Goal: Task Accomplishment & Management: Manage account settings

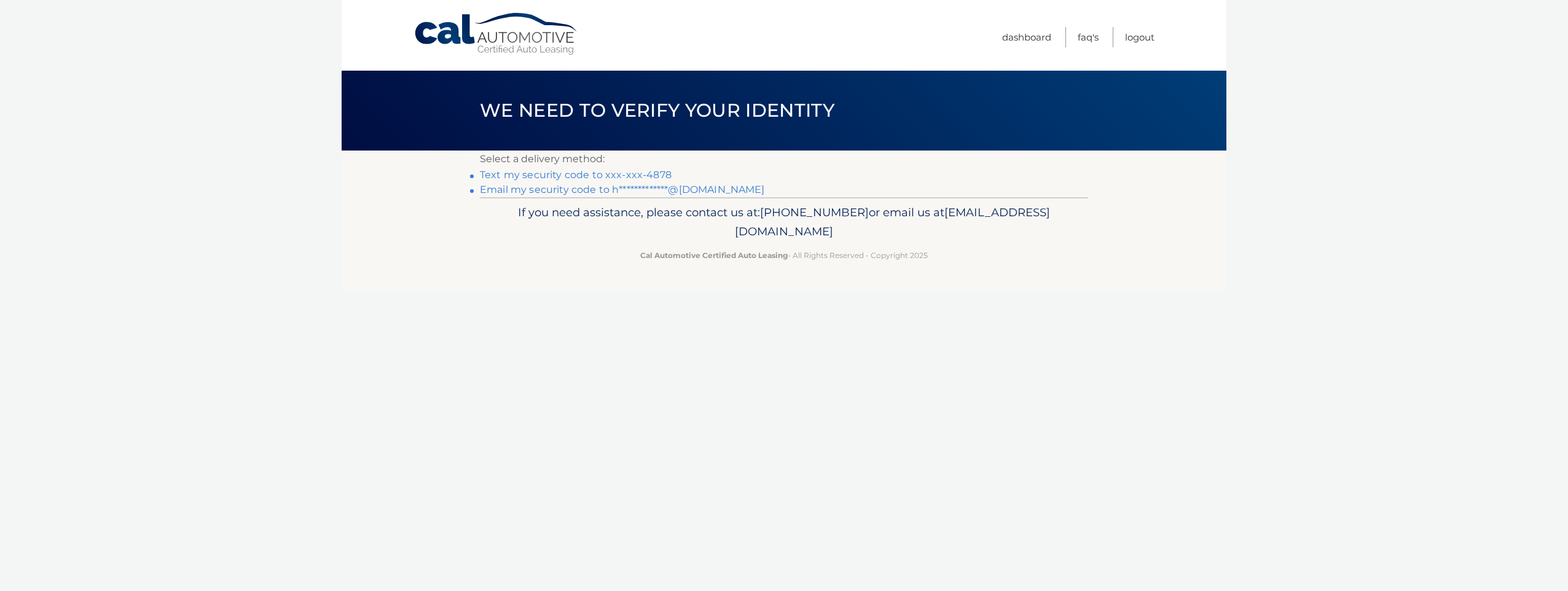
click at [572, 174] on link "Text my security code to xxx-xxx-4878" at bounding box center [575, 174] width 191 height 11
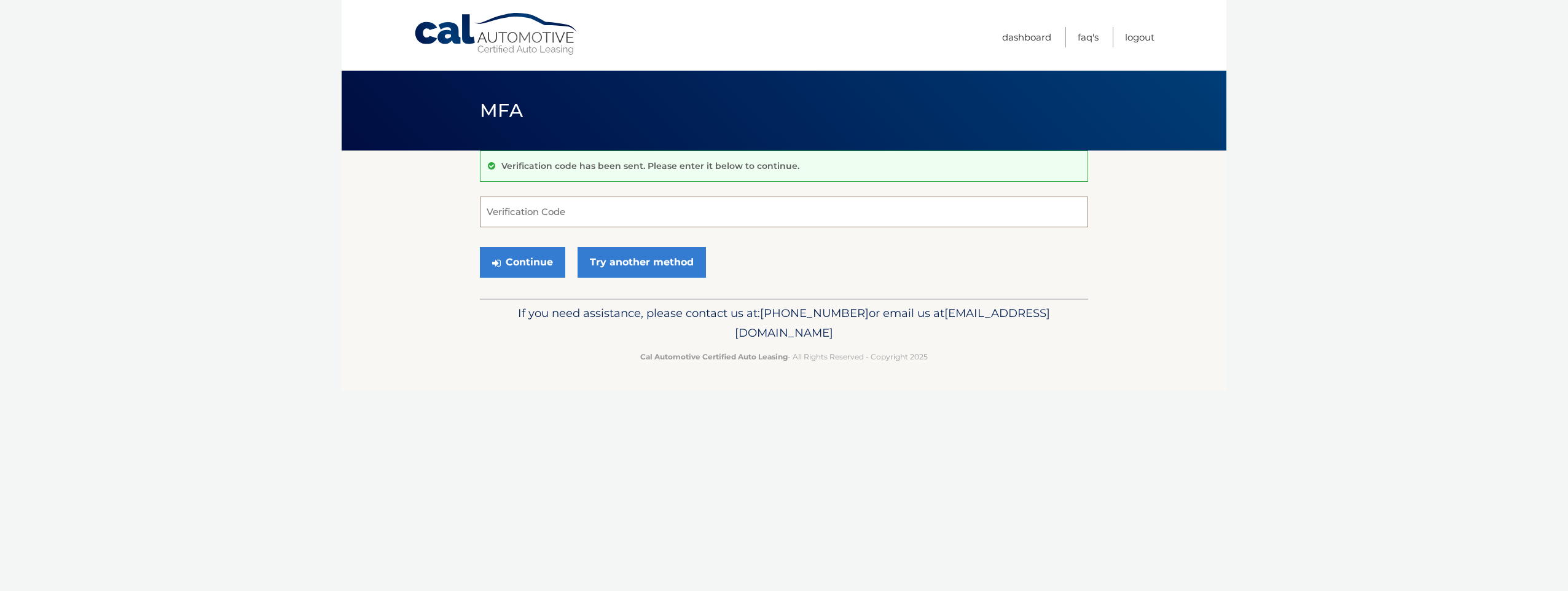
click at [559, 207] on input "Verification Code" at bounding box center [783, 212] width 608 height 31
type input "666953"
click at [522, 256] on button "Continue" at bounding box center [522, 262] width 86 height 31
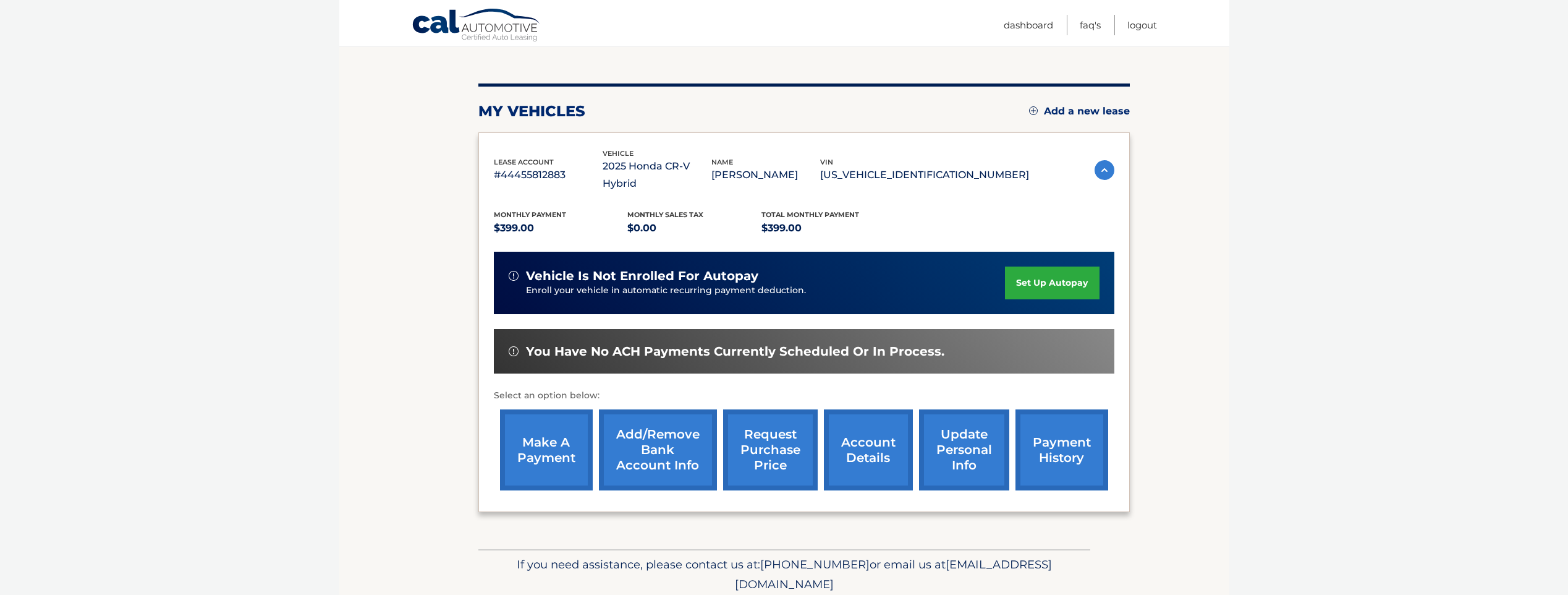
scroll to position [154, 0]
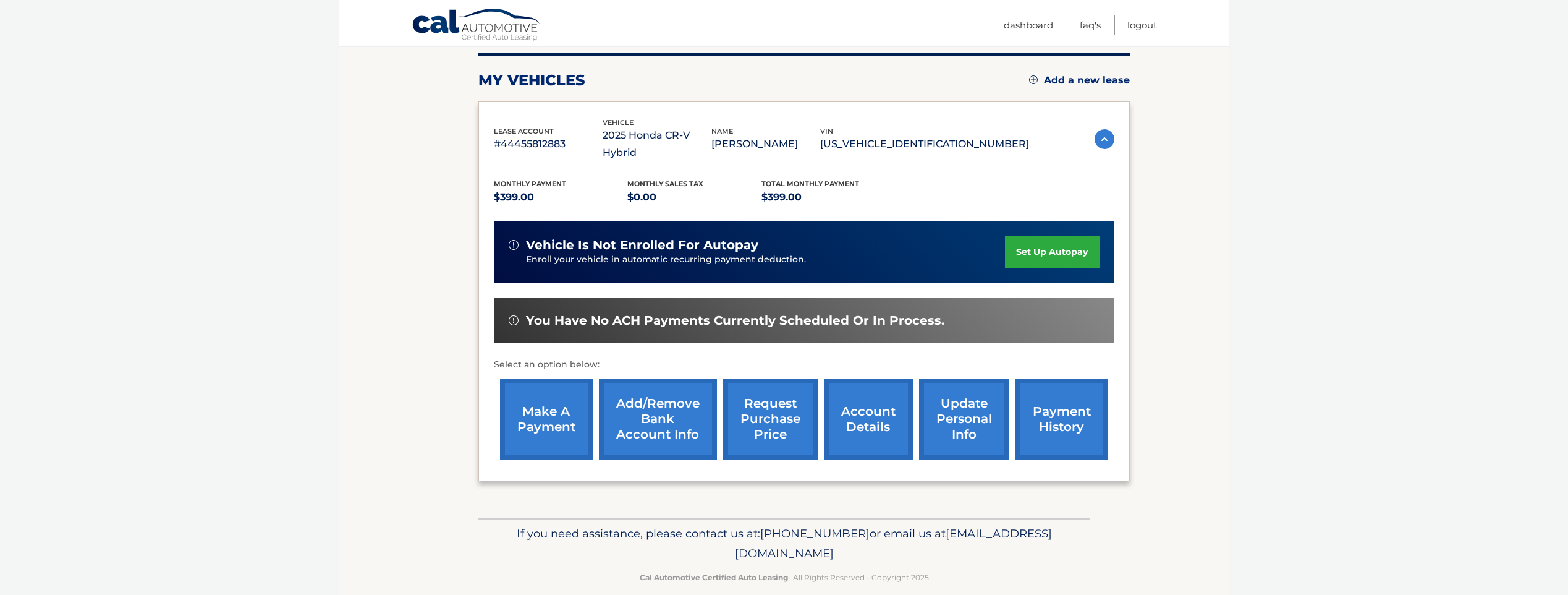
click at [877, 406] on link "account details" at bounding box center [868, 419] width 89 height 81
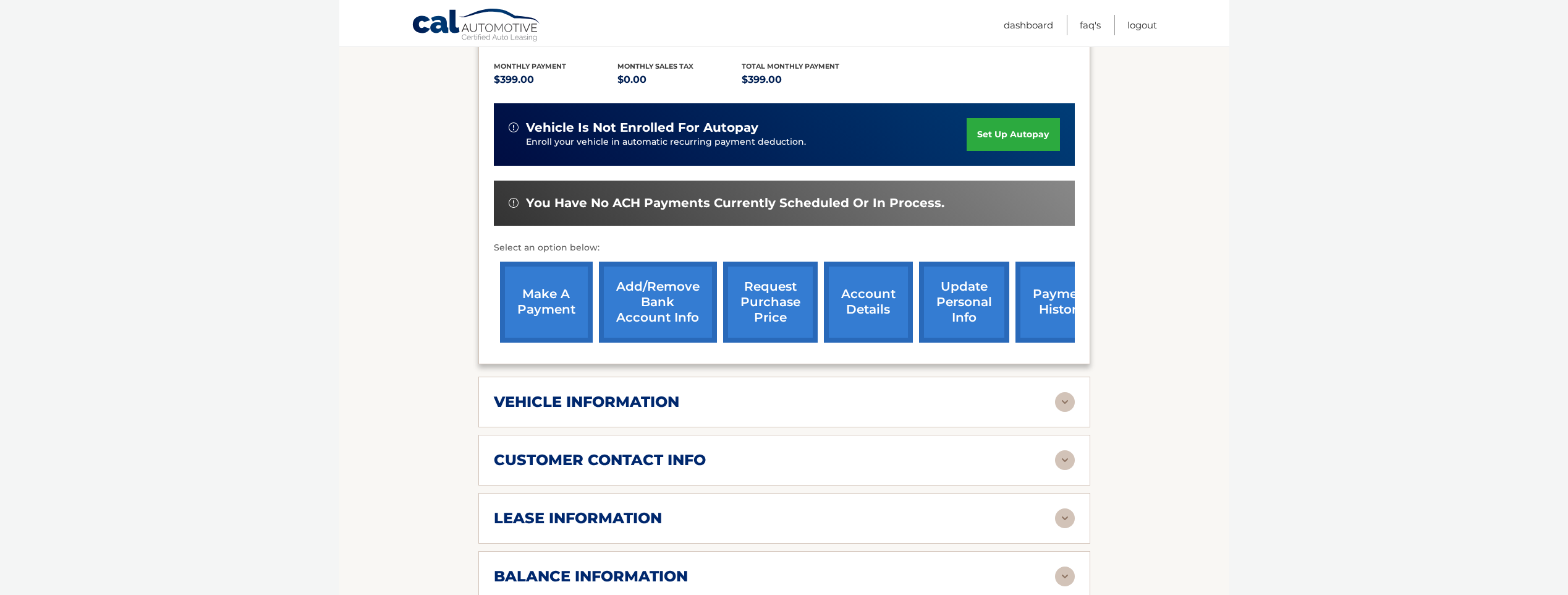
scroll to position [433, 0]
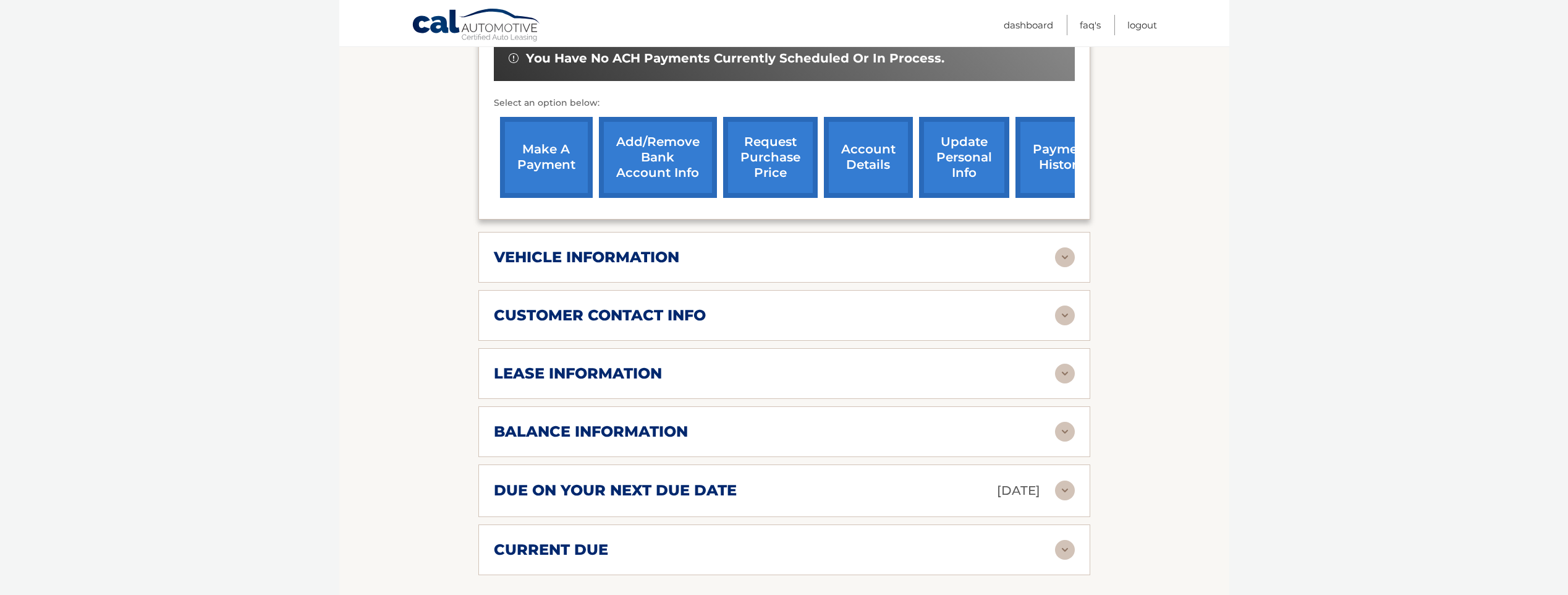
click at [1073, 363] on img at bounding box center [1065, 373] width 19 height 20
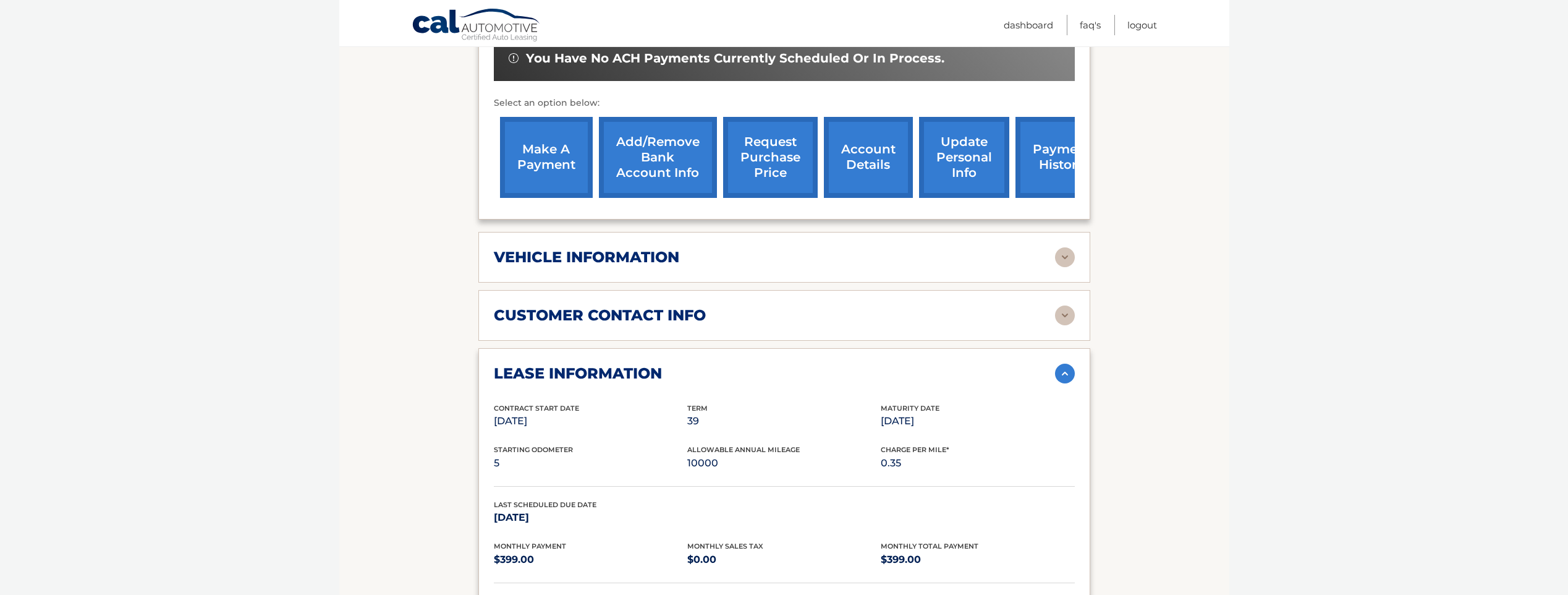
click at [945, 306] on div "customer contact info" at bounding box center [774, 315] width 561 height 19
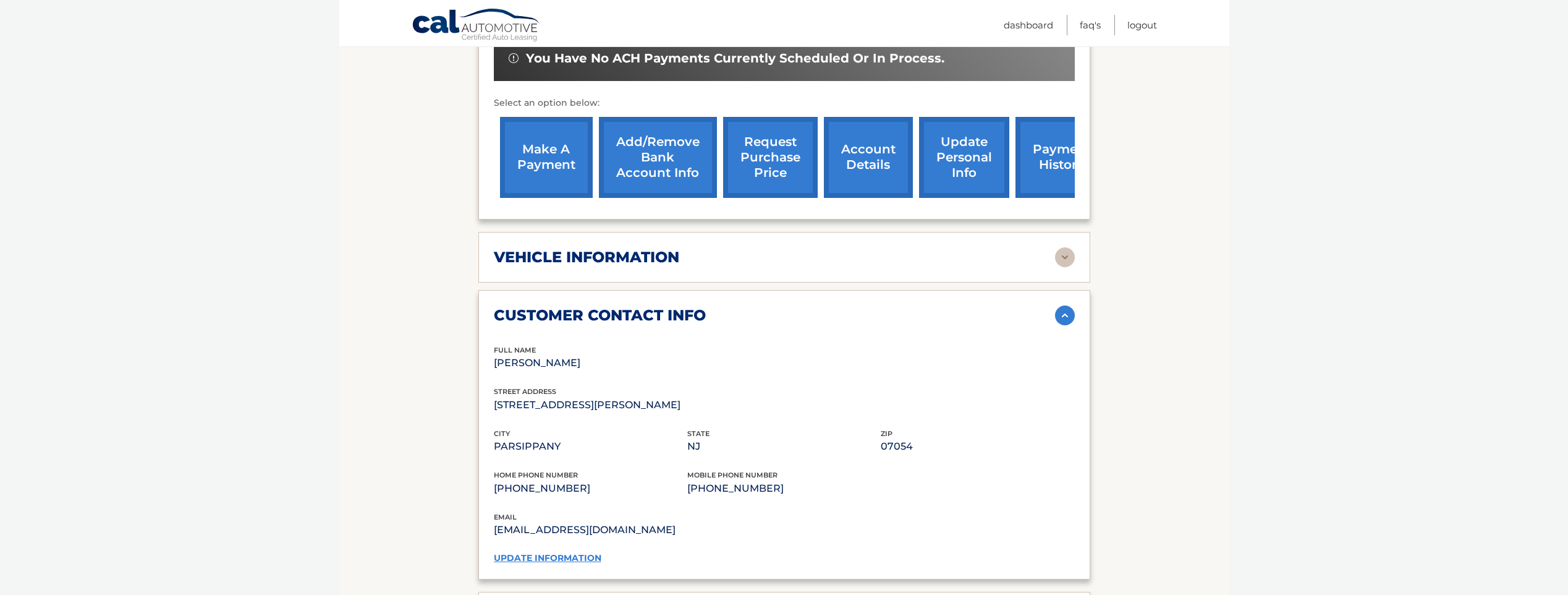
click at [770, 248] on div "vehicle information" at bounding box center [774, 257] width 561 height 19
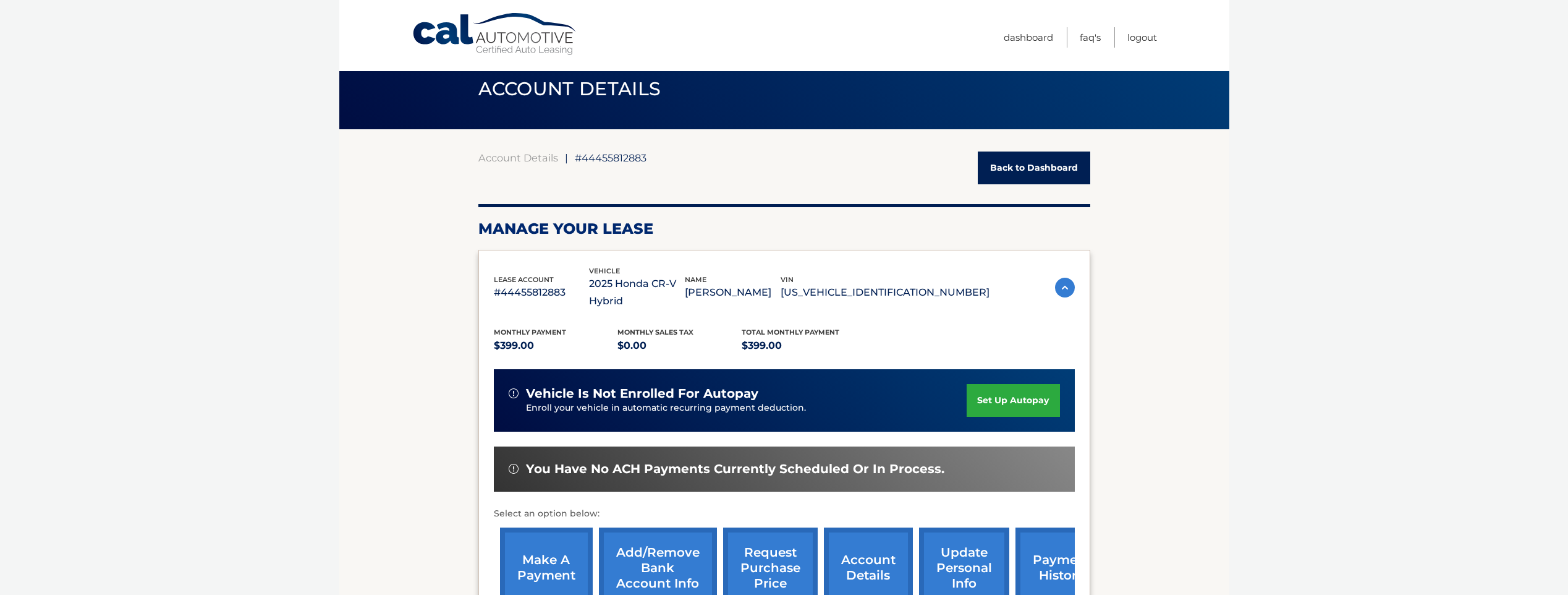
scroll to position [0, 0]
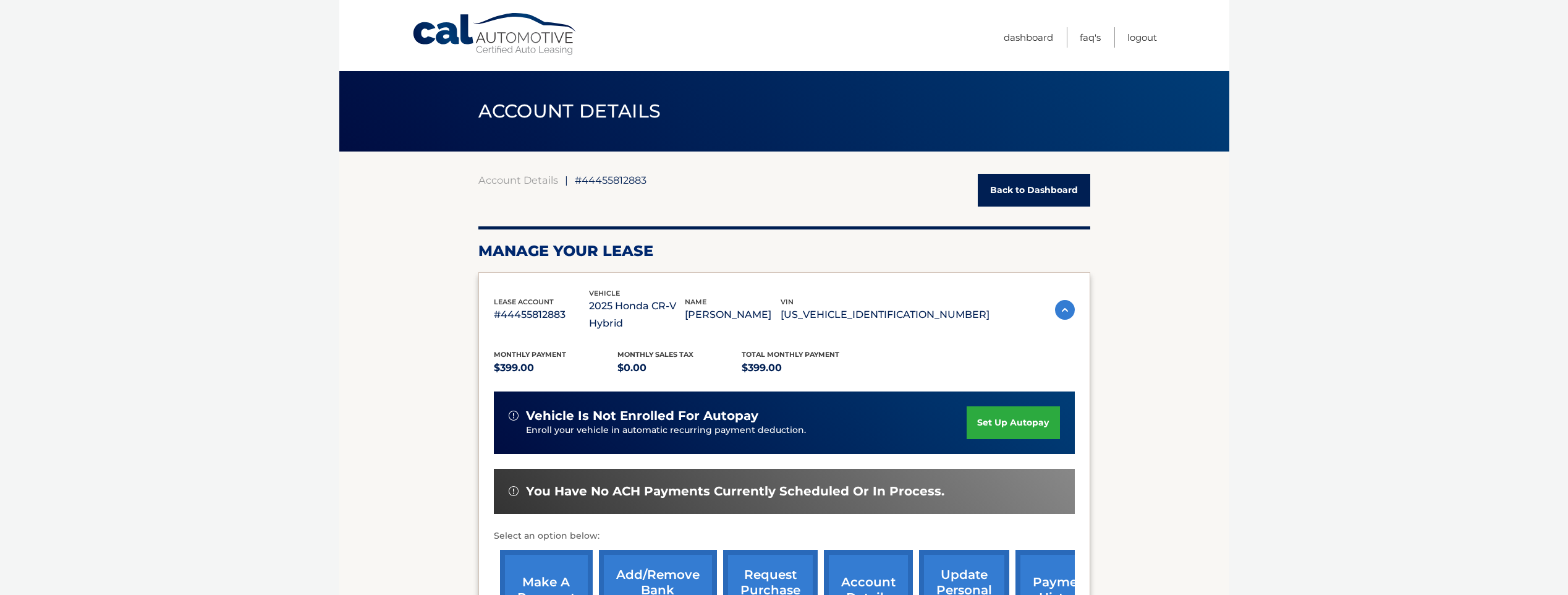
click at [608, 177] on span "#44455812883" at bounding box center [611, 180] width 71 height 12
drag, startPoint x: 608, startPoint y: 177, endPoint x: 617, endPoint y: 195, distance: 20.1
click at [617, 195] on div "Account Details | #44455812883 Back to Dashboard" at bounding box center [784, 190] width 612 height 33
click at [617, 180] on span "#44455812883" at bounding box center [611, 180] width 71 height 12
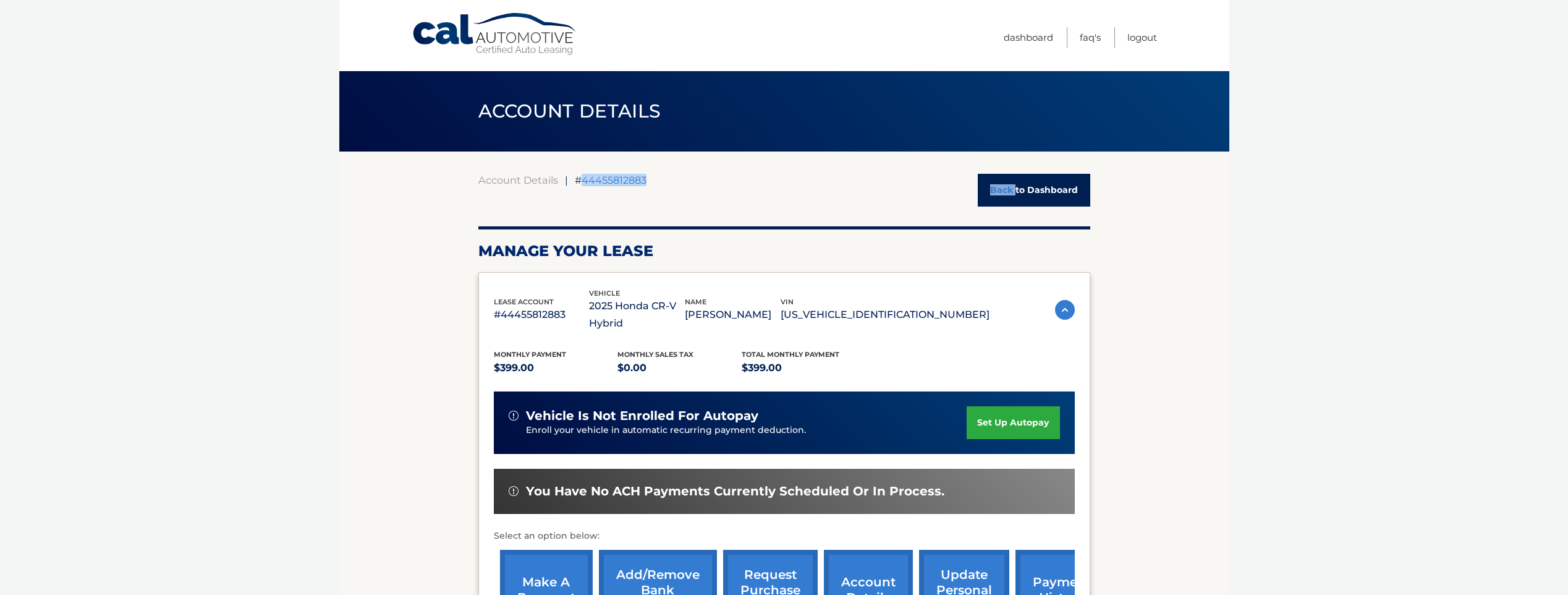
click at [617, 180] on span "#44455812883" at bounding box center [611, 180] width 71 height 12
copy div "44455812883 Back"
click at [1033, 35] on link "Dashboard" at bounding box center [1029, 37] width 50 height 20
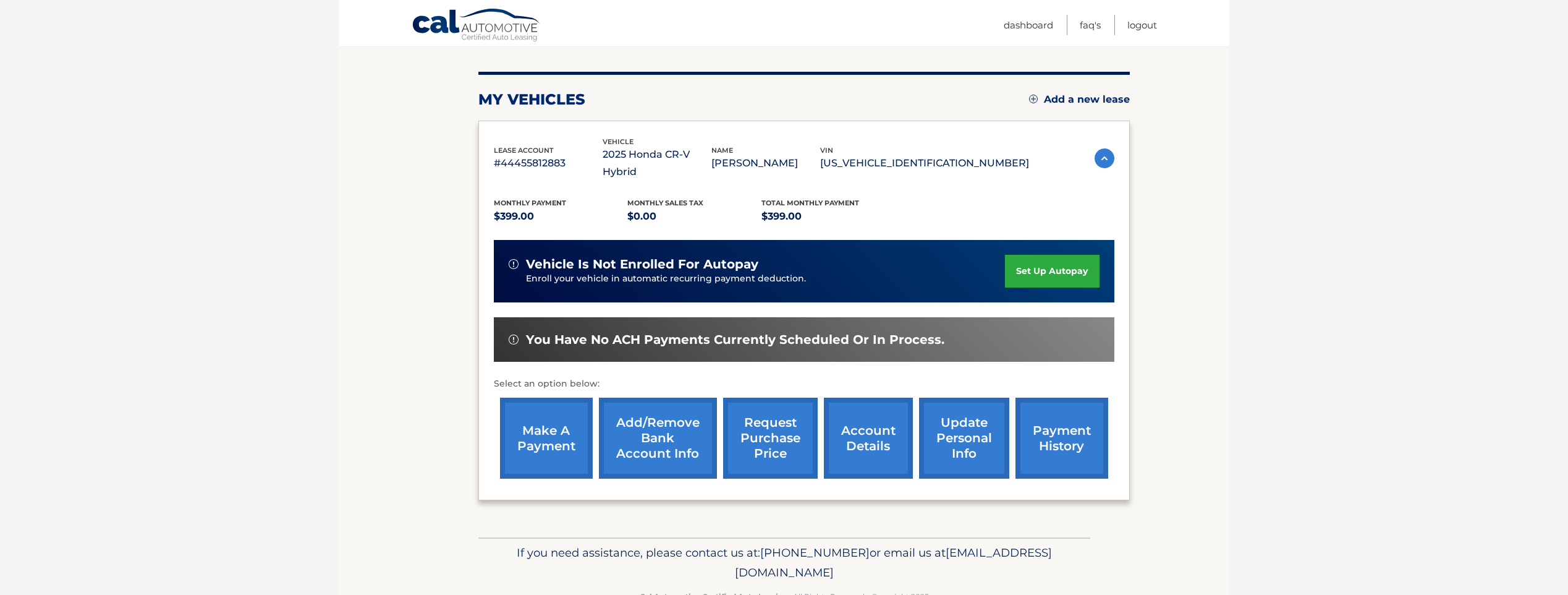
scroll to position [154, 0]
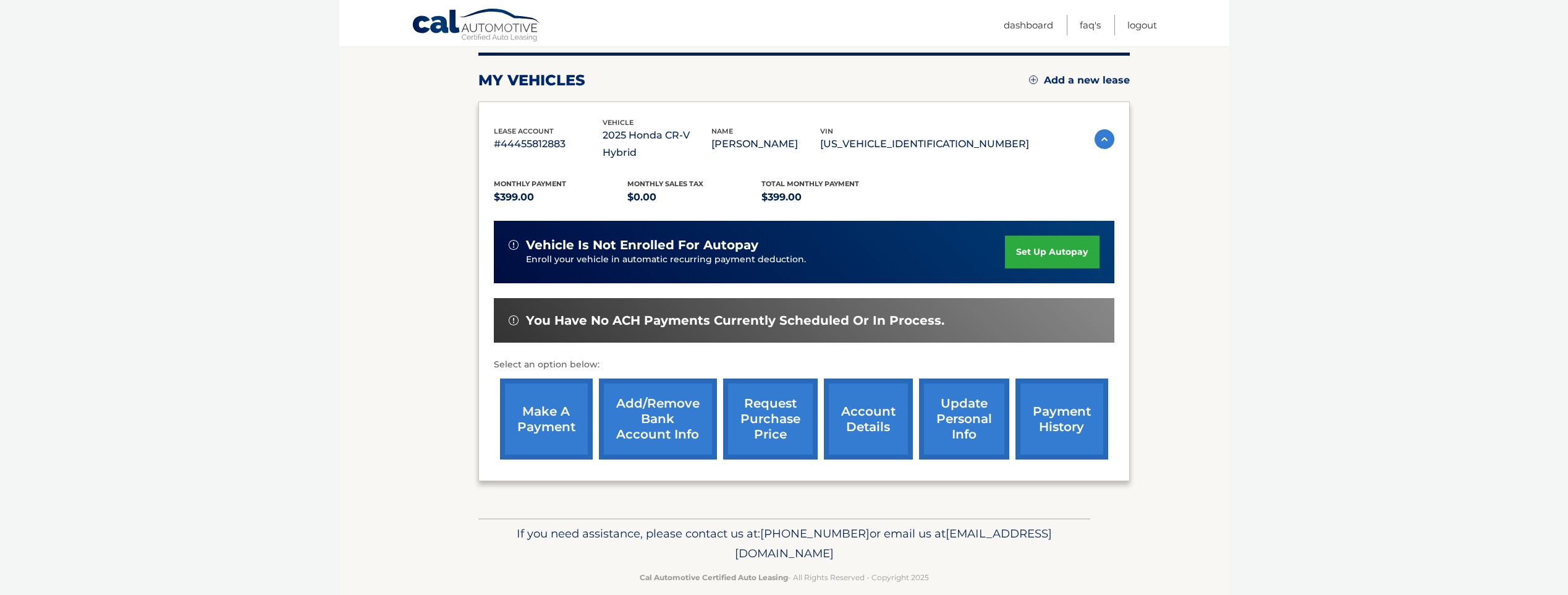
click at [946, 410] on link "update personal info" at bounding box center [964, 419] width 90 height 81
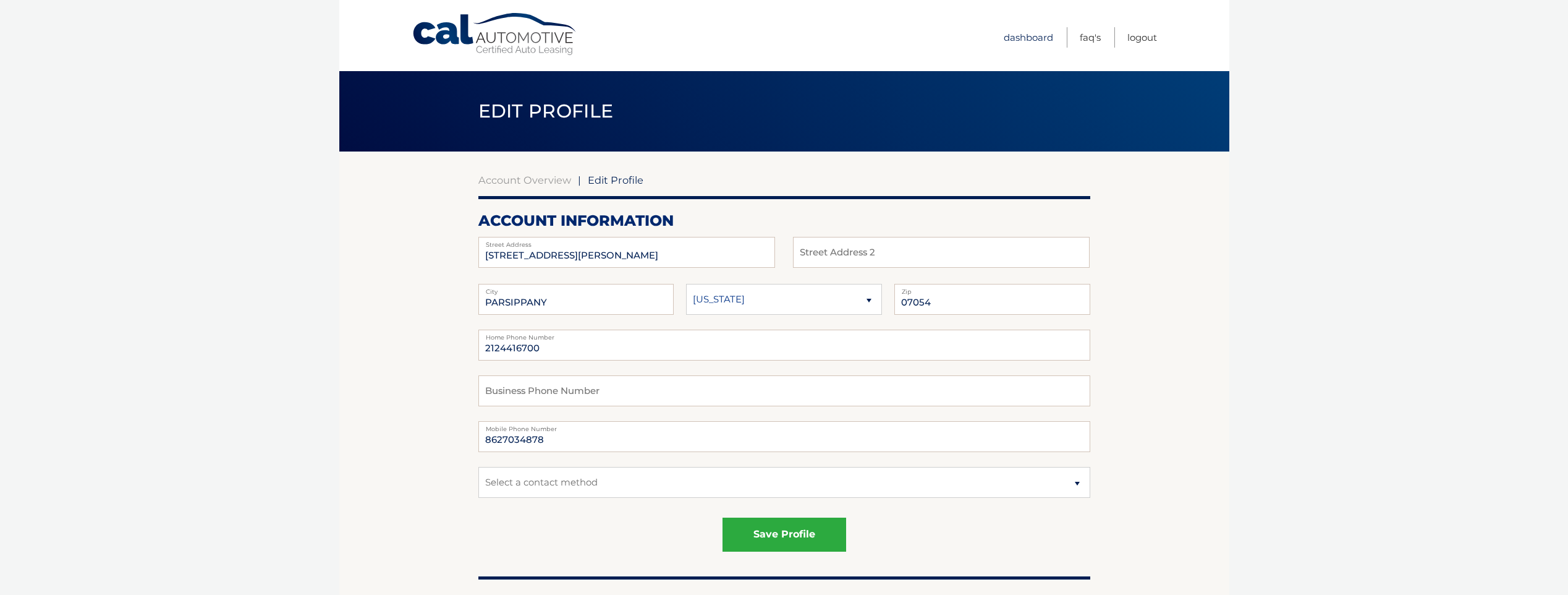
click at [1024, 37] on link "Dashboard" at bounding box center [1029, 37] width 50 height 20
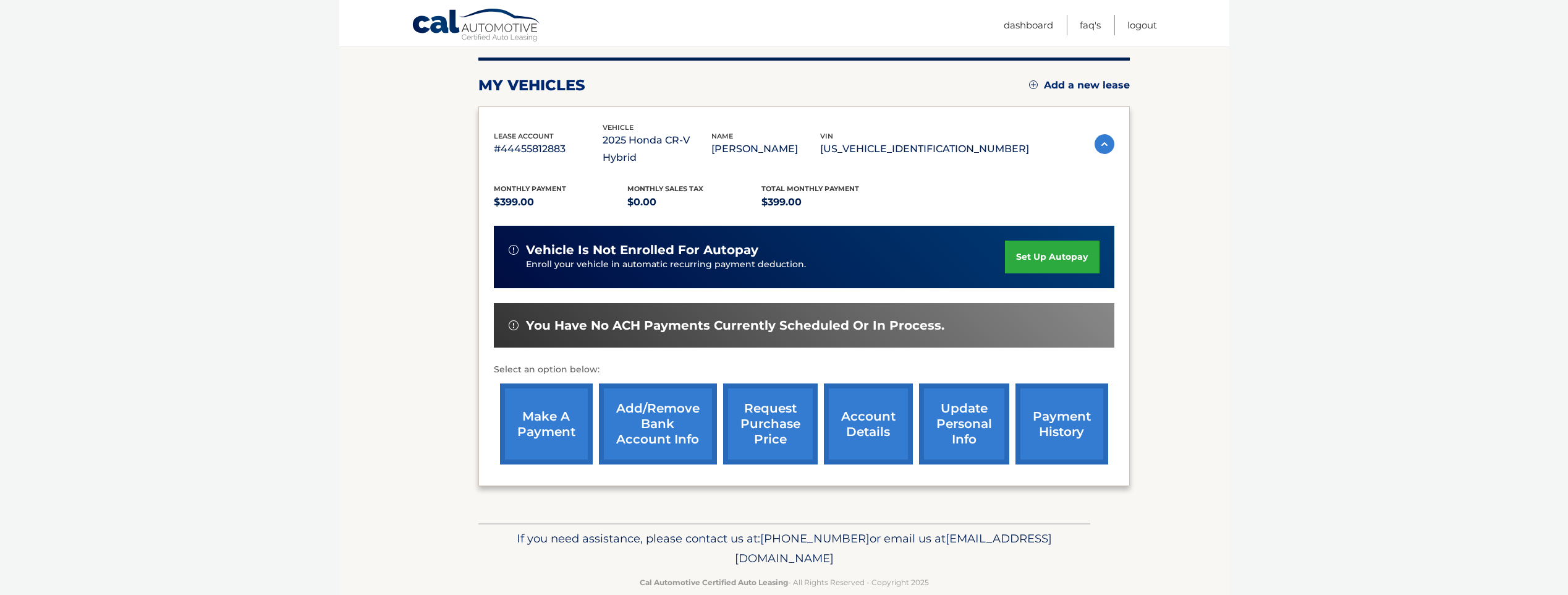
scroll to position [154, 0]
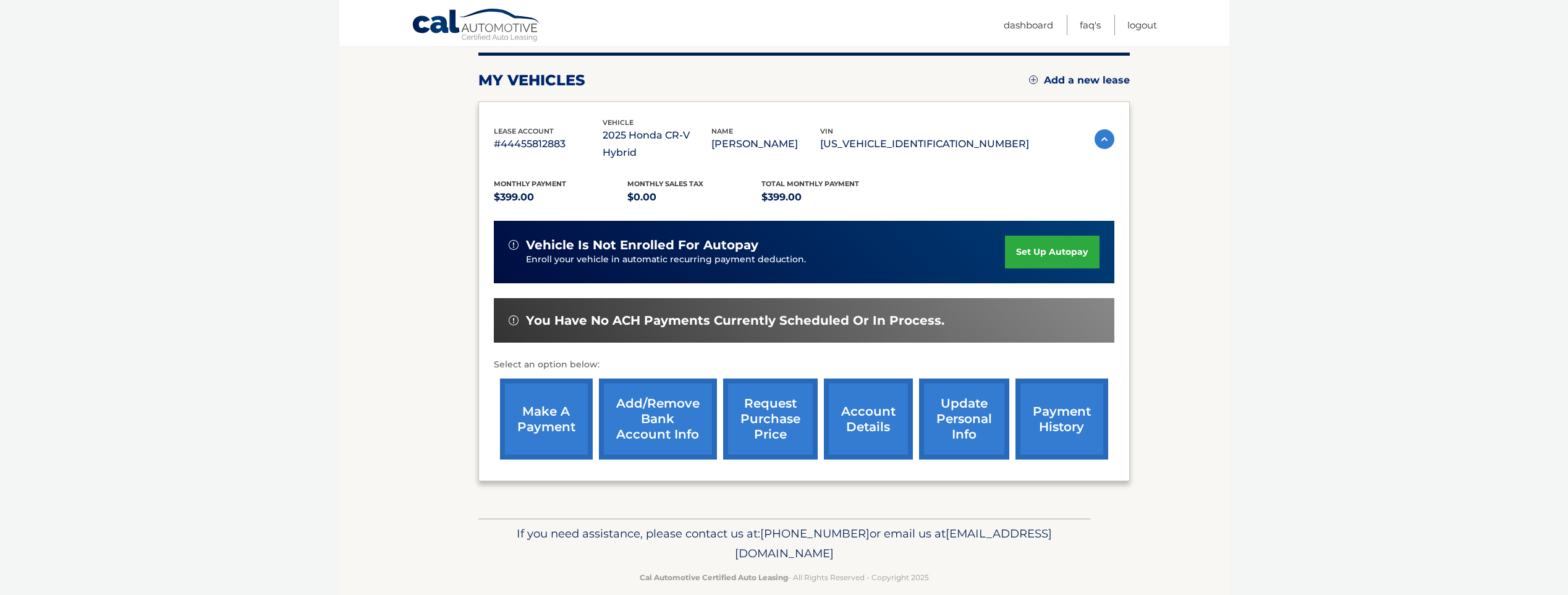
click at [552, 397] on link "make a payment" at bounding box center [547, 419] width 93 height 81
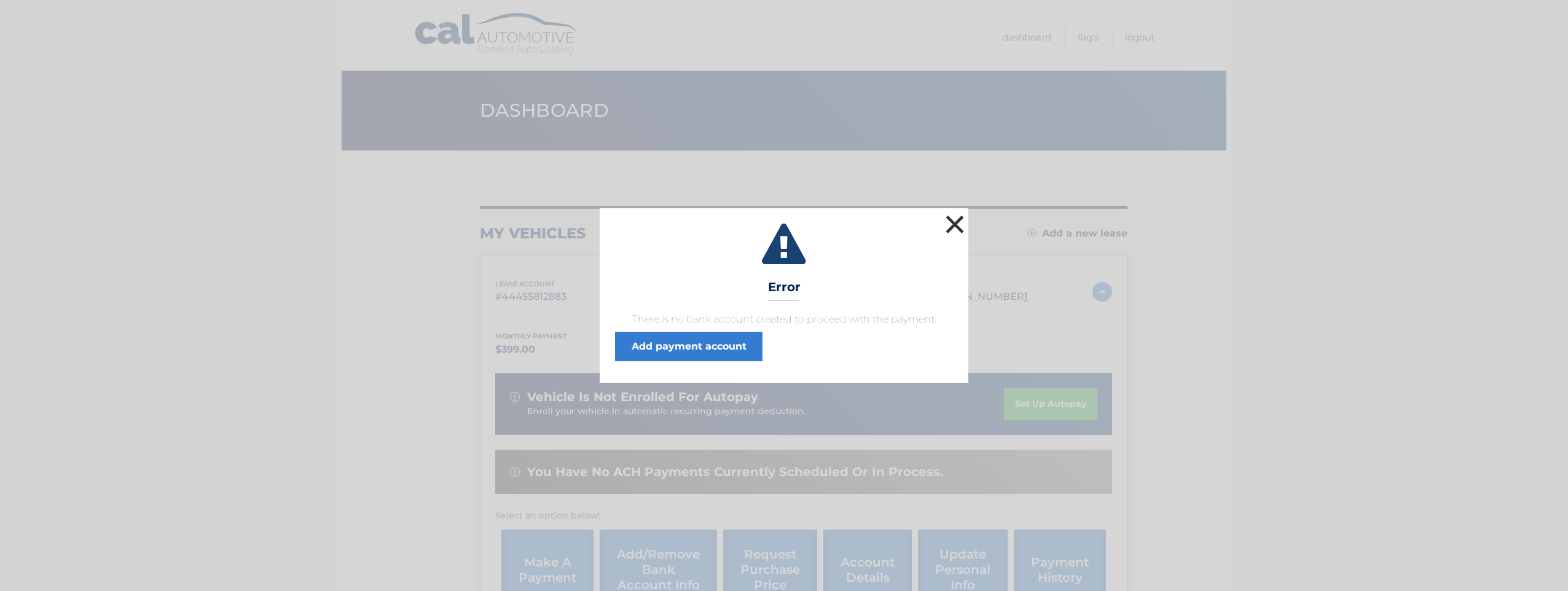
click at [953, 220] on button "×" at bounding box center [954, 224] width 24 height 24
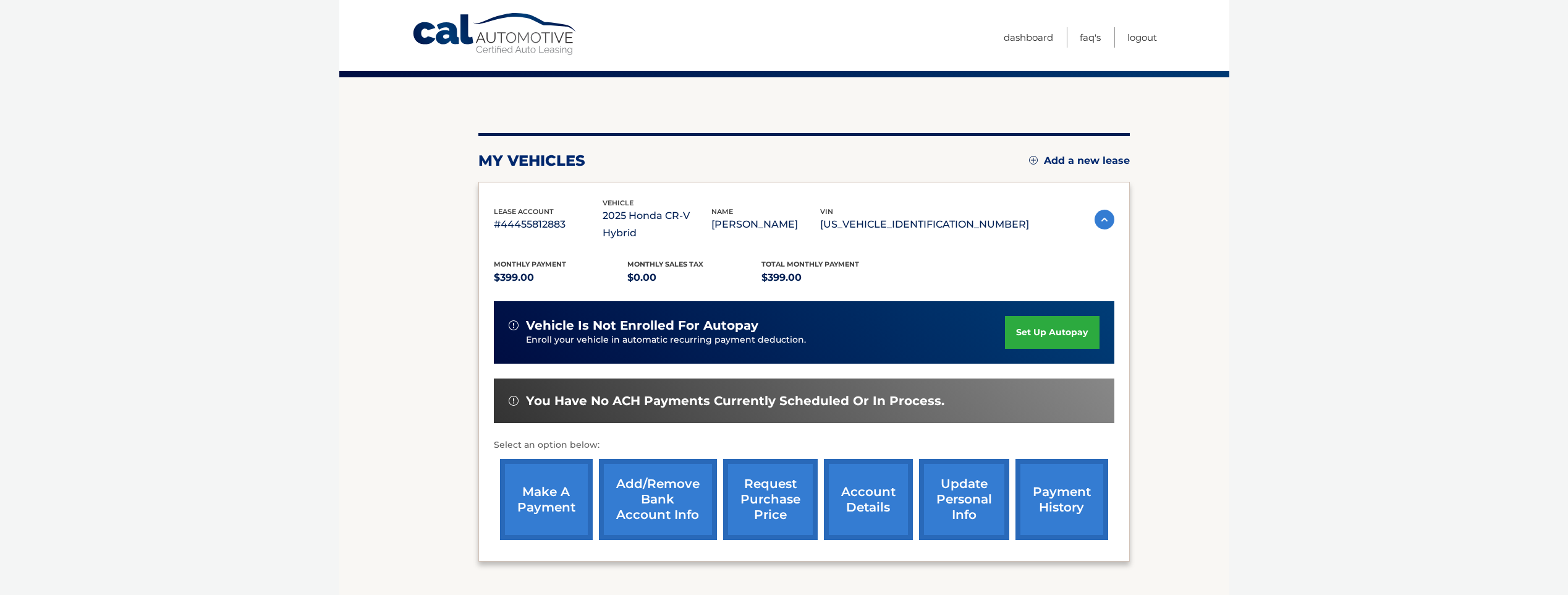
scroll to position [154, 0]
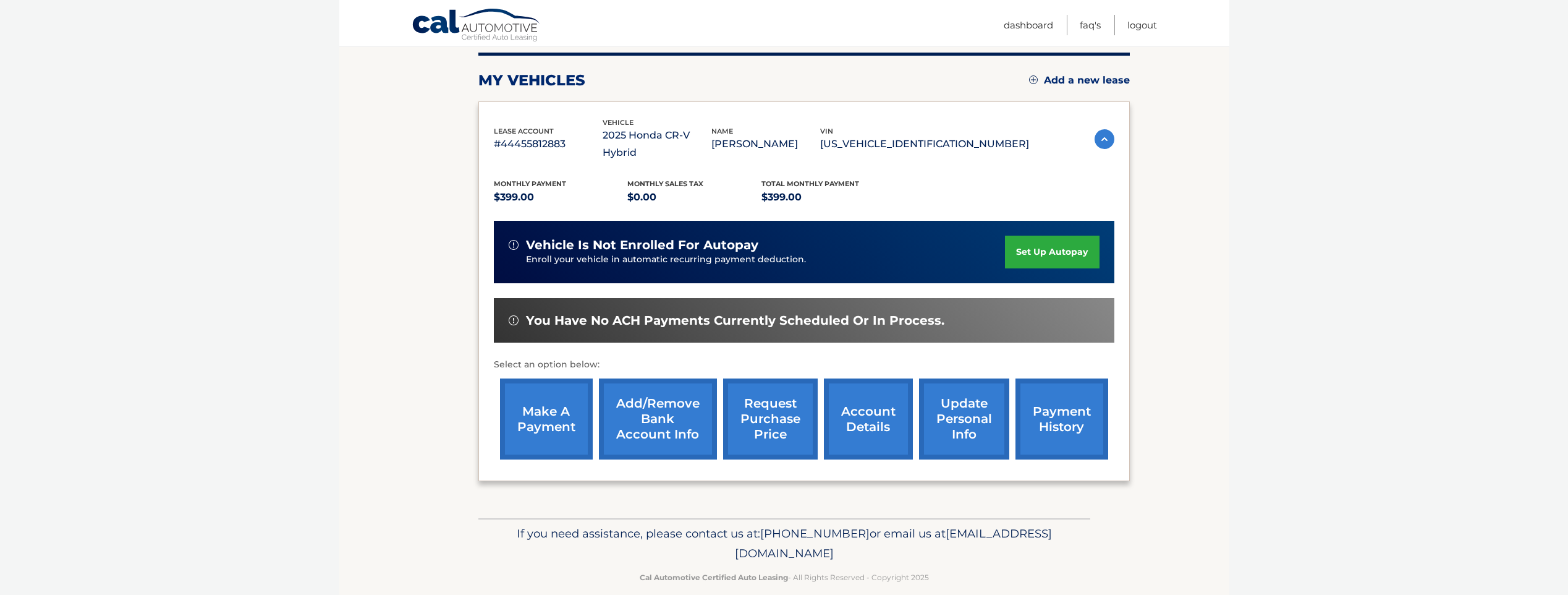
click at [1033, 405] on link "payment history" at bounding box center [1062, 419] width 93 height 81
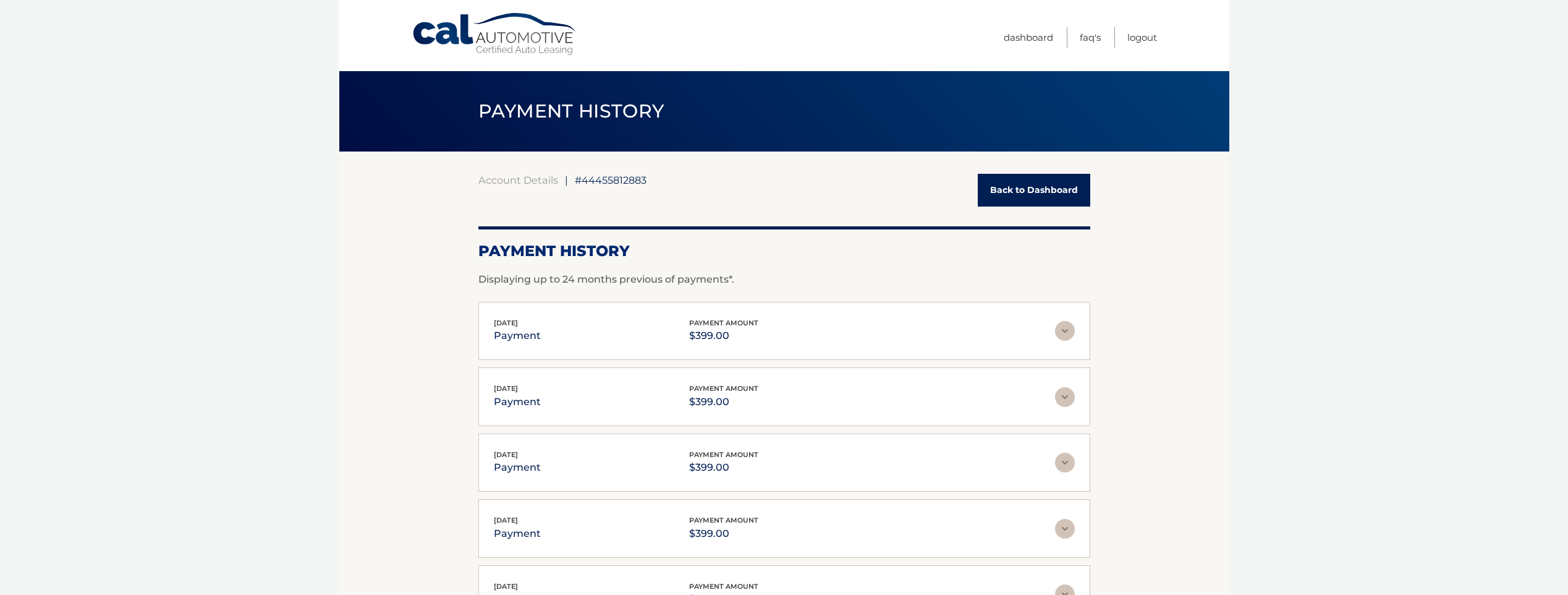
click at [1063, 329] on img at bounding box center [1065, 331] width 19 height 20
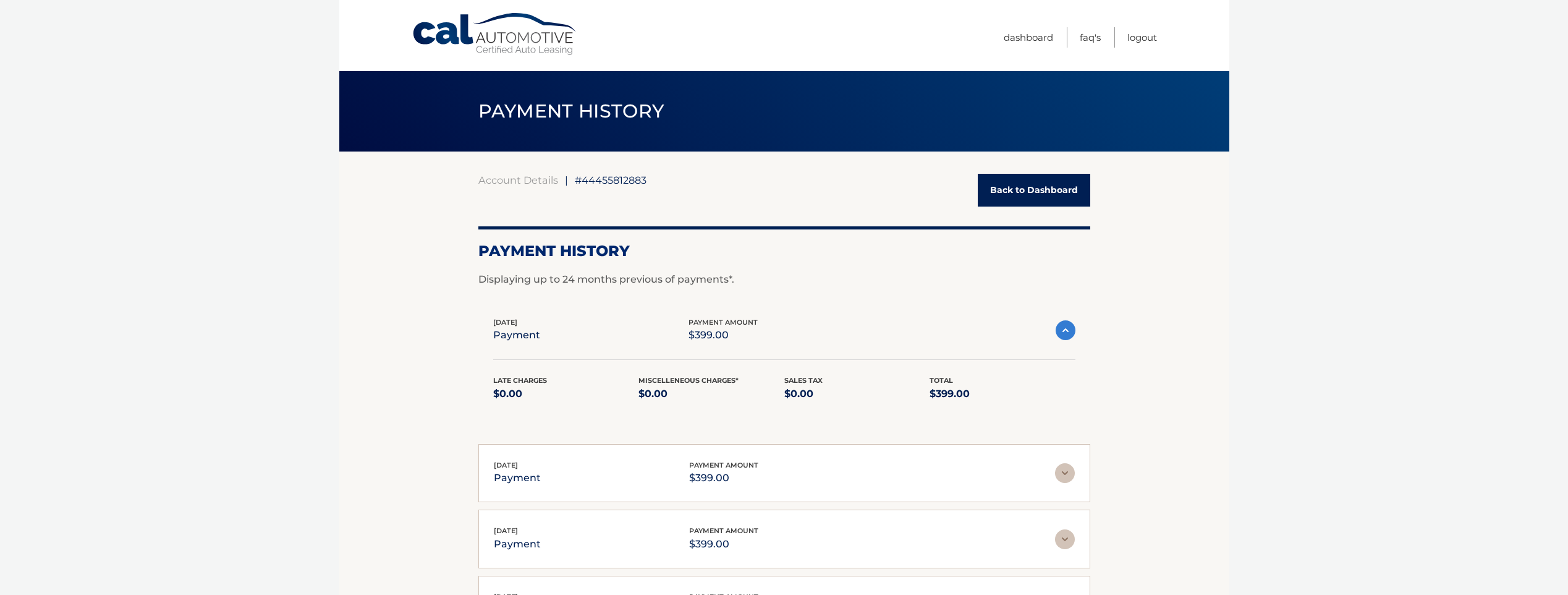
click at [1063, 329] on img at bounding box center [1065, 330] width 19 height 20
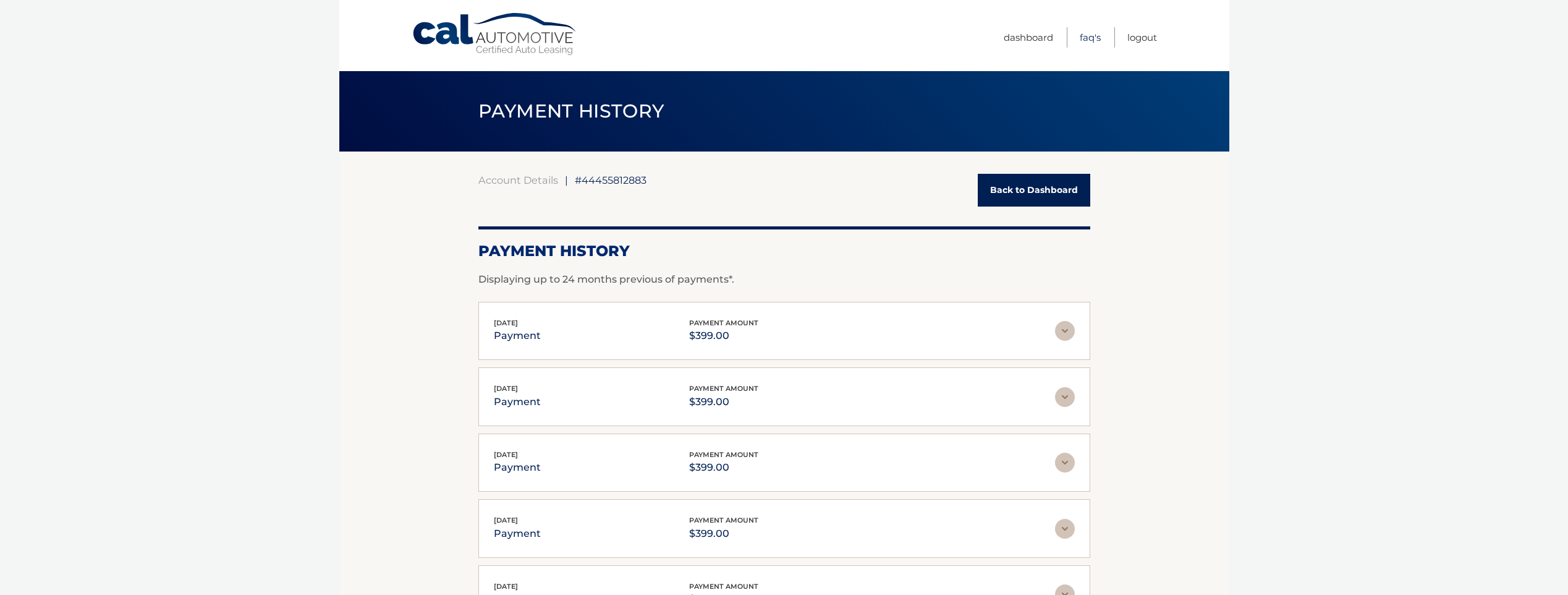
click at [1089, 38] on link "FAQ's" at bounding box center [1090, 37] width 21 height 20
